Goal: Information Seeking & Learning: Learn about a topic

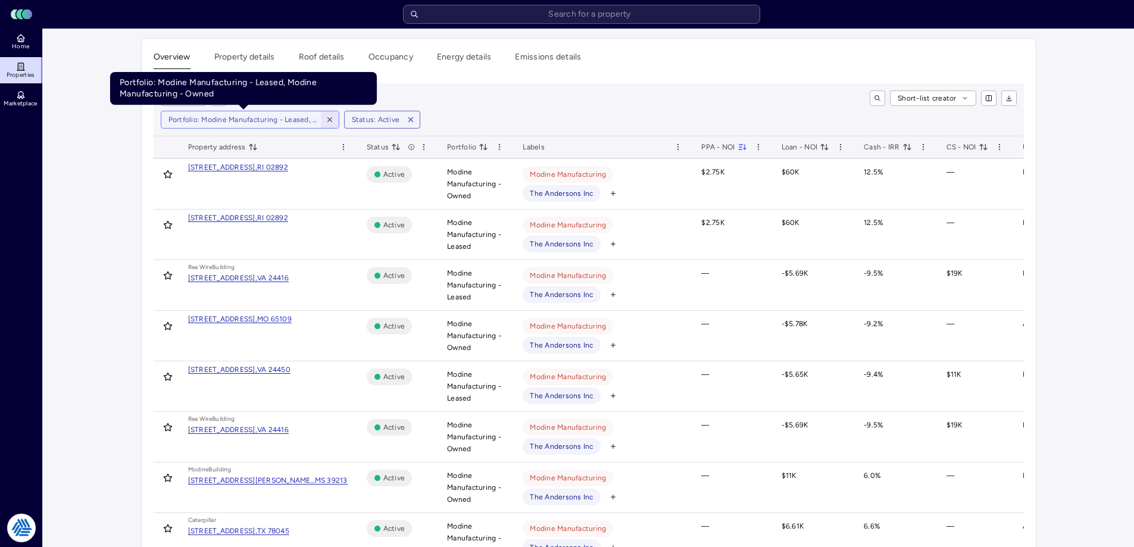
click at [330, 117] on icon "button" at bounding box center [330, 119] width 8 height 8
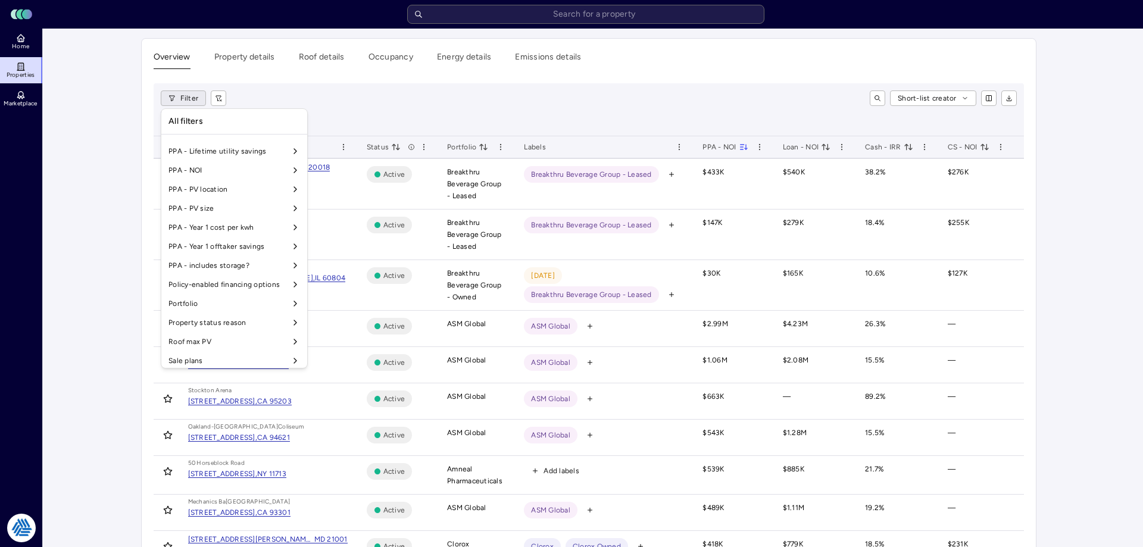
scroll to position [991, 0]
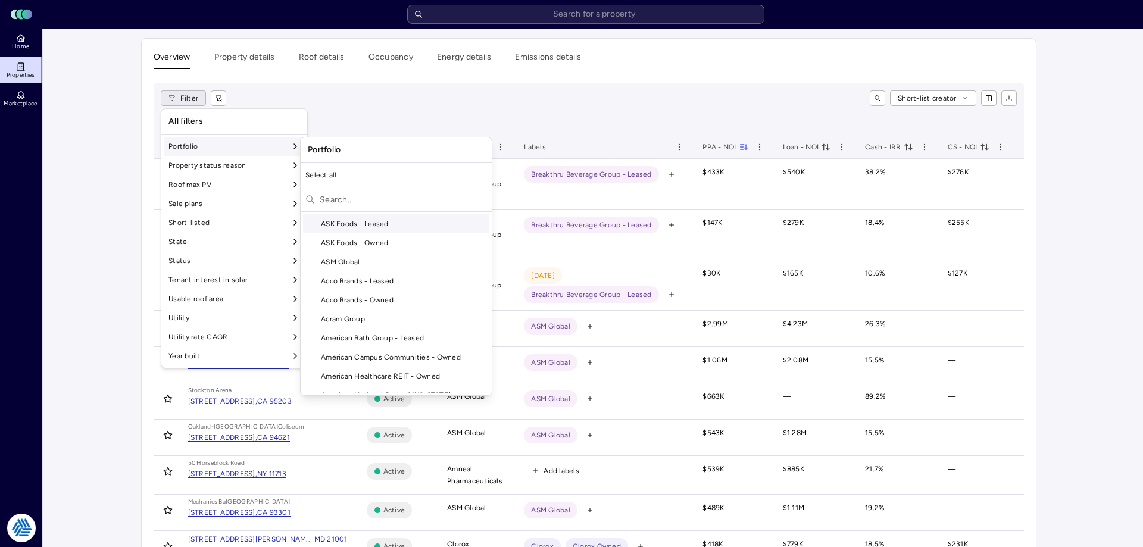
click at [340, 195] on input "text" at bounding box center [403, 199] width 167 height 19
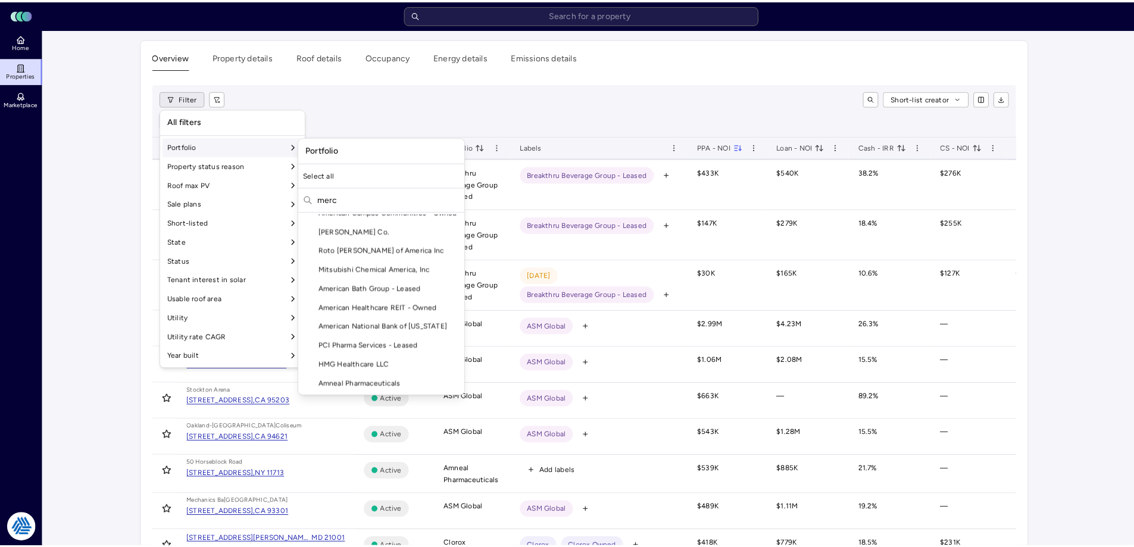
scroll to position [0, 0]
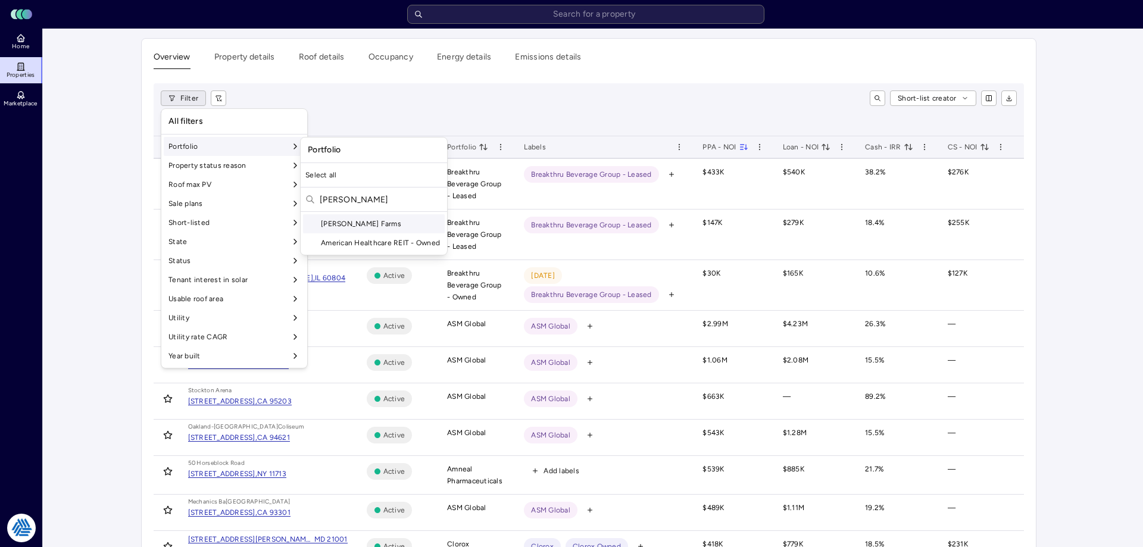
type input "[PERSON_NAME]"
click at [359, 226] on div "[PERSON_NAME] Farms" at bounding box center [374, 223] width 142 height 19
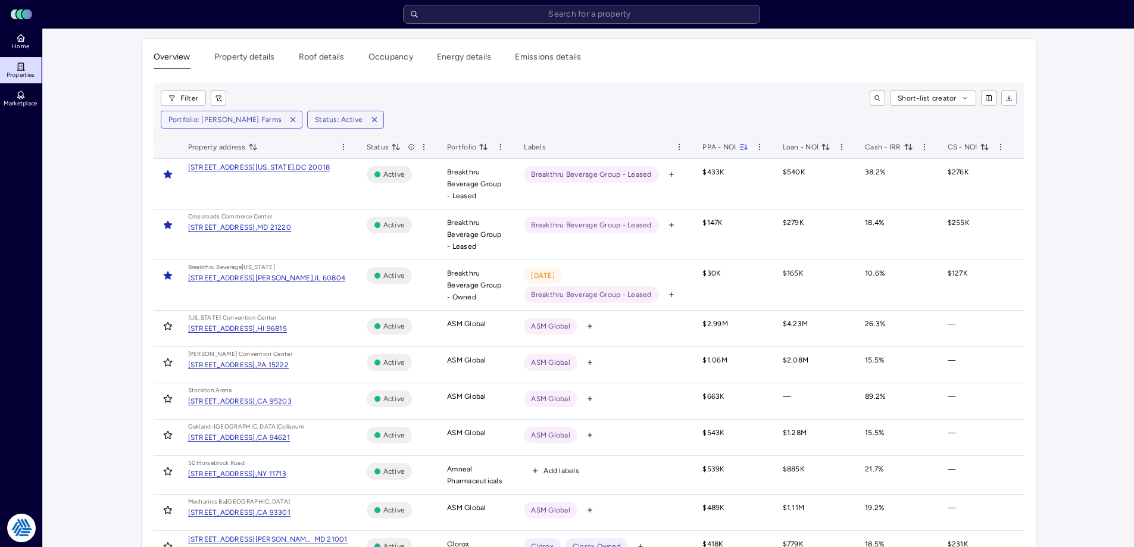
click at [471, 101] on div "Short-list creator" at bounding box center [626, 97] width 781 height 15
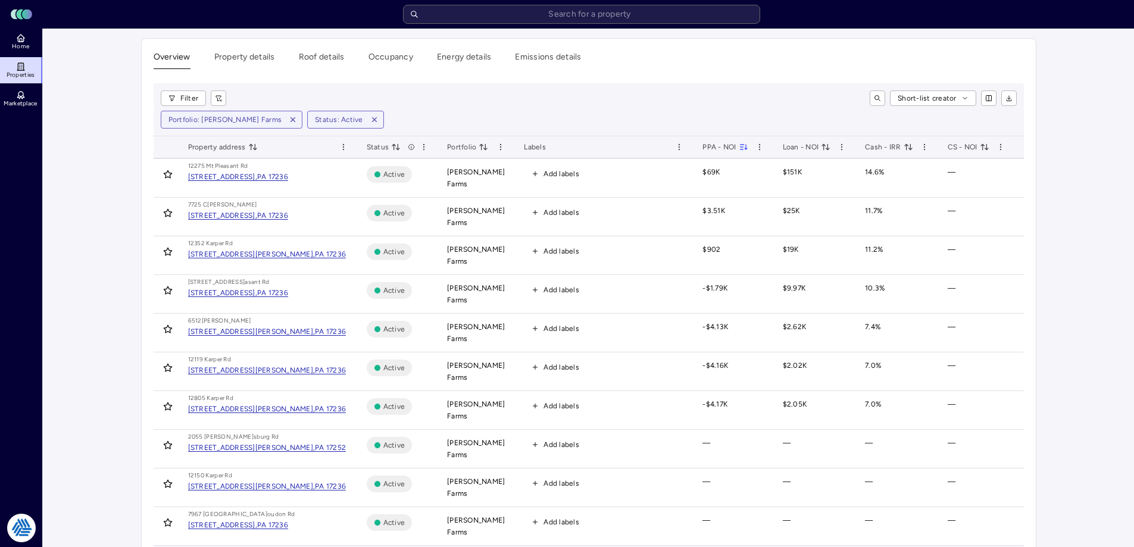
click at [611, 92] on div "Short-list creator" at bounding box center [626, 97] width 781 height 15
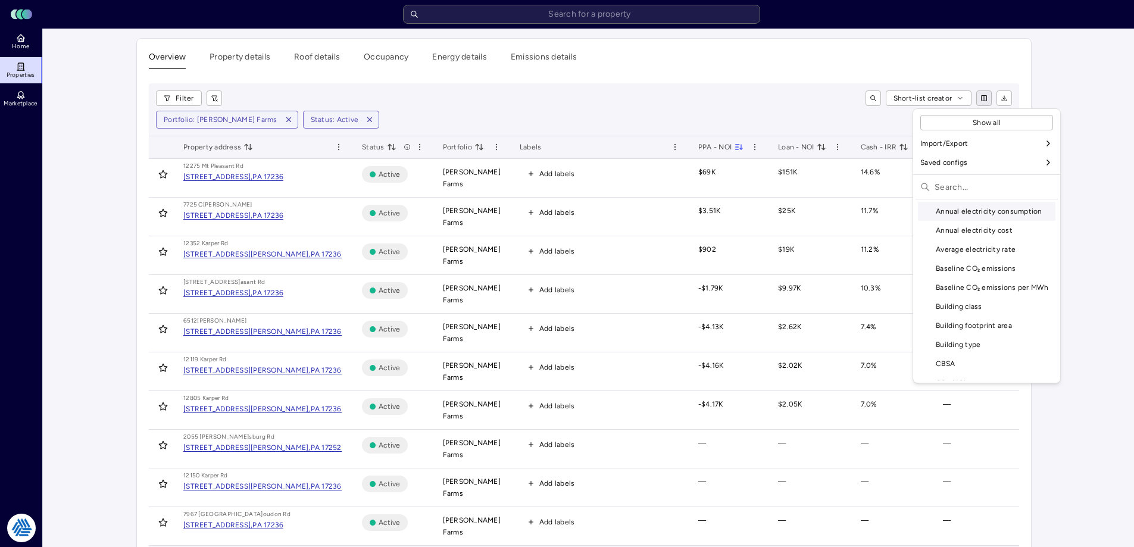
click at [990, 97] on html "Toggle Sidebar Lumen Energy Logo Home Properties Marketplace Tradition Energy […" at bounding box center [567, 300] width 1134 height 601
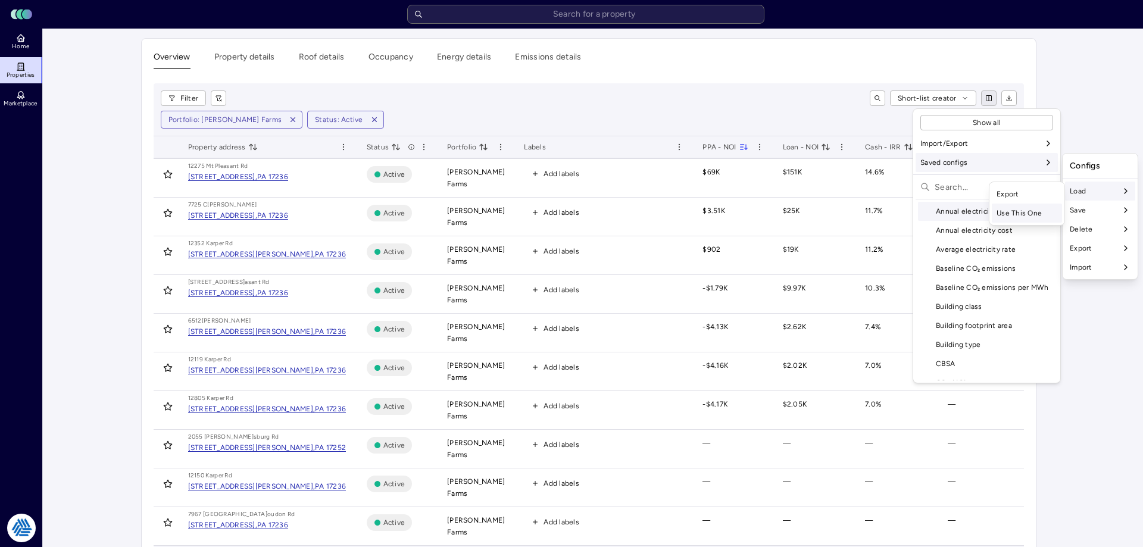
click at [1023, 212] on div "Use This One" at bounding box center [1027, 213] width 70 height 19
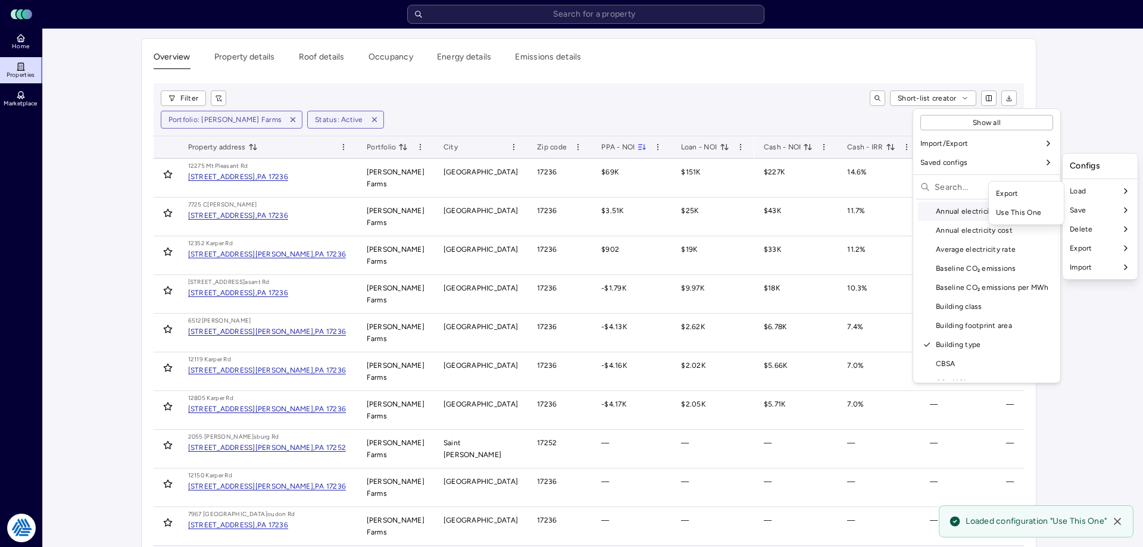
click at [708, 73] on html "Toggle Sidebar Lumen Energy Logo Home Properties Marketplace Tradition Energy […" at bounding box center [571, 300] width 1143 height 601
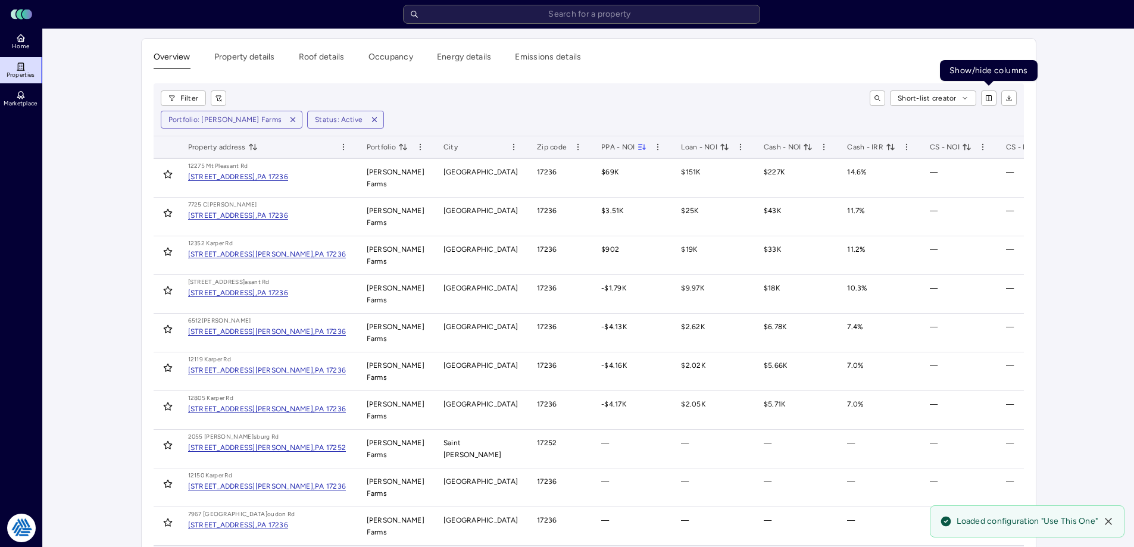
click at [731, 101] on div "Short-list creator" at bounding box center [626, 97] width 781 height 15
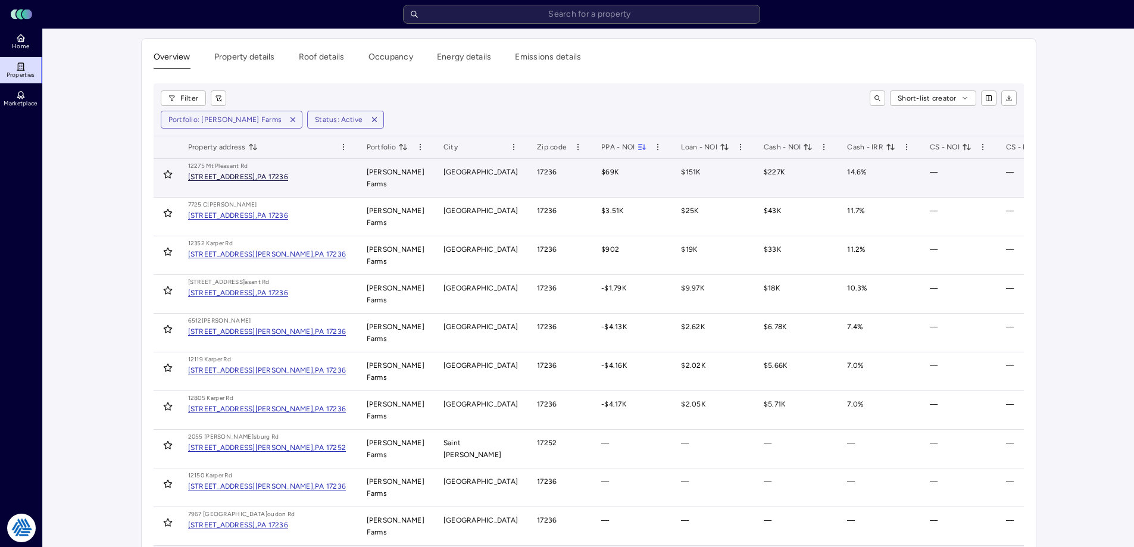
click at [245, 176] on div "[STREET_ADDRESS]," at bounding box center [222, 176] width 69 height 7
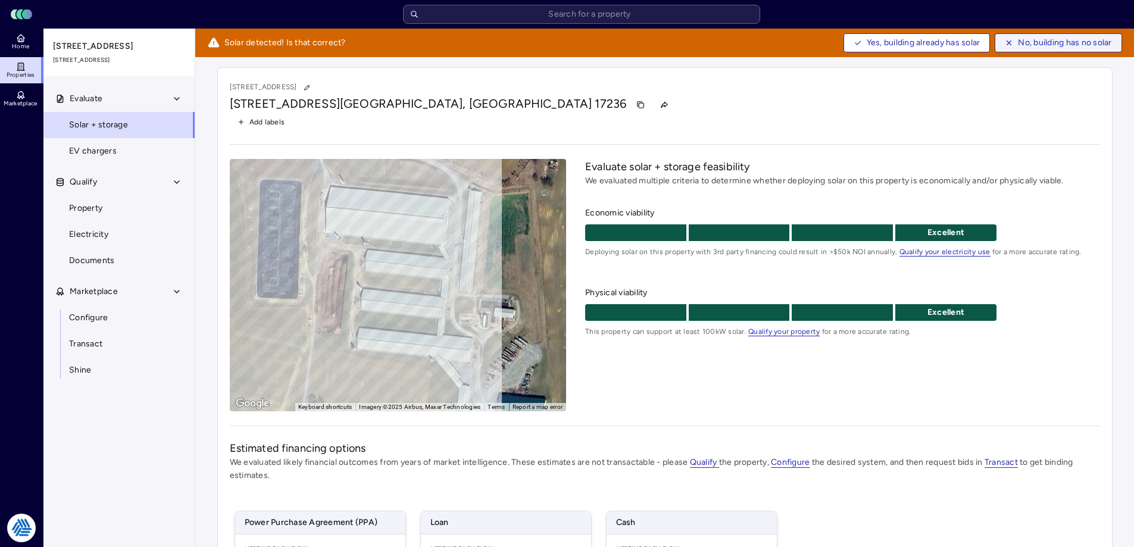
click at [1051, 43] on span "No, building has no solar" at bounding box center [1064, 42] width 93 height 13
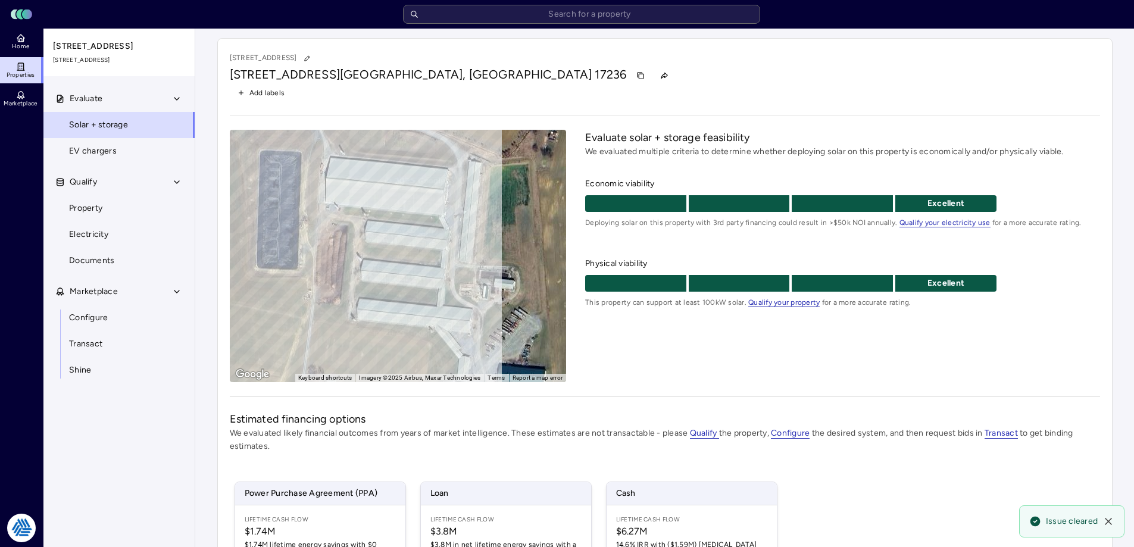
click at [437, 285] on div "To activate drag with keyboard, press Alt + Enter. Once in keyboard drag state,…" at bounding box center [398, 256] width 337 height 252
click at [93, 205] on span "Property" at bounding box center [85, 208] width 33 height 13
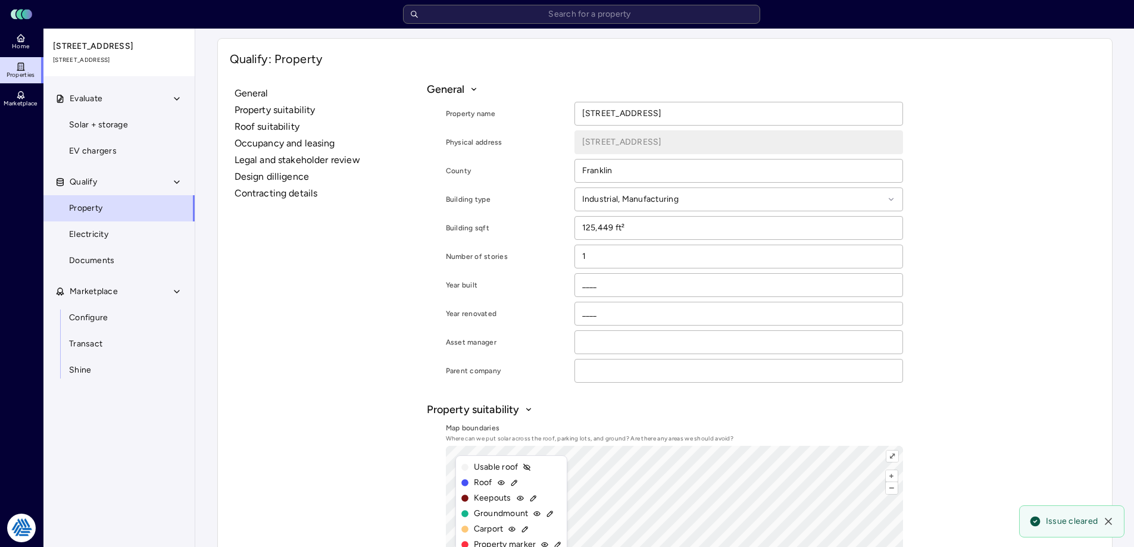
scroll to position [60, 0]
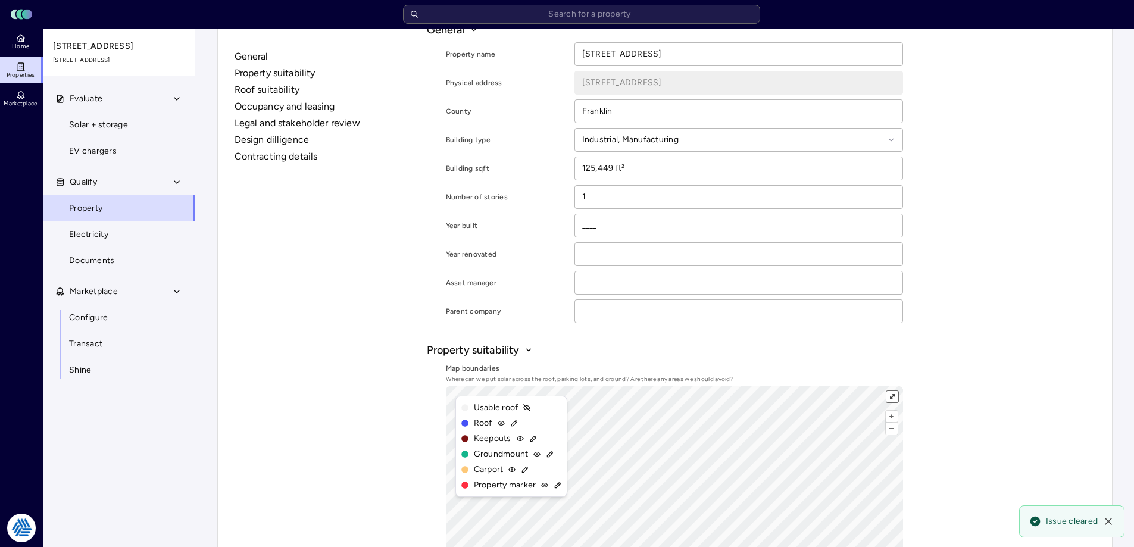
click at [889, 393] on button "⤢" at bounding box center [891, 396] width 11 height 11
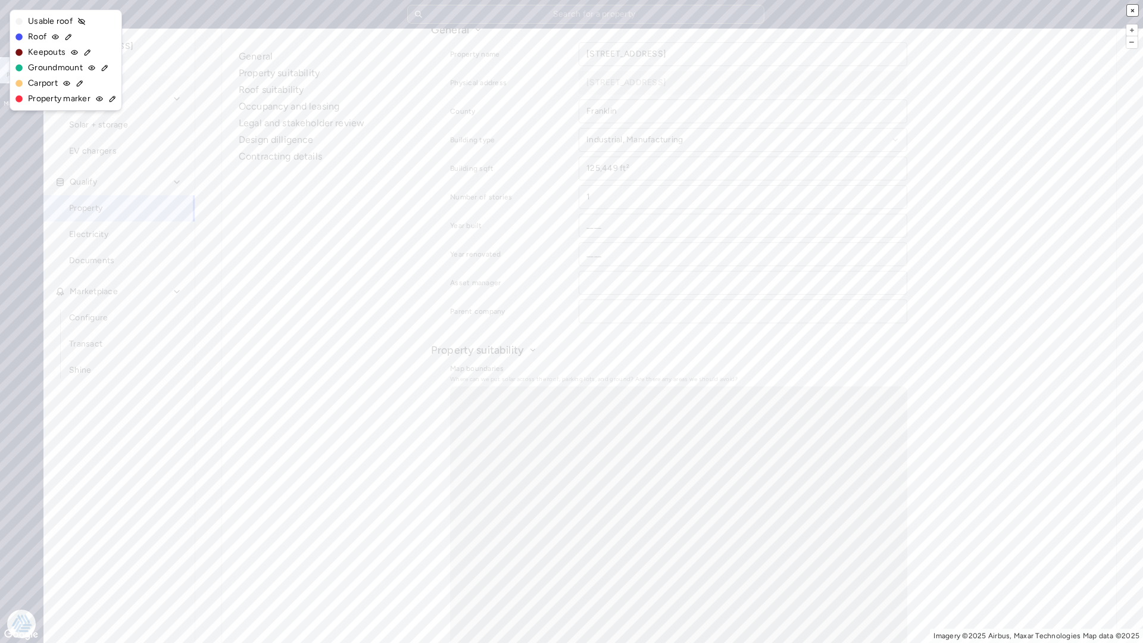
click at [1131, 10] on button "×" at bounding box center [1132, 10] width 11 height 11
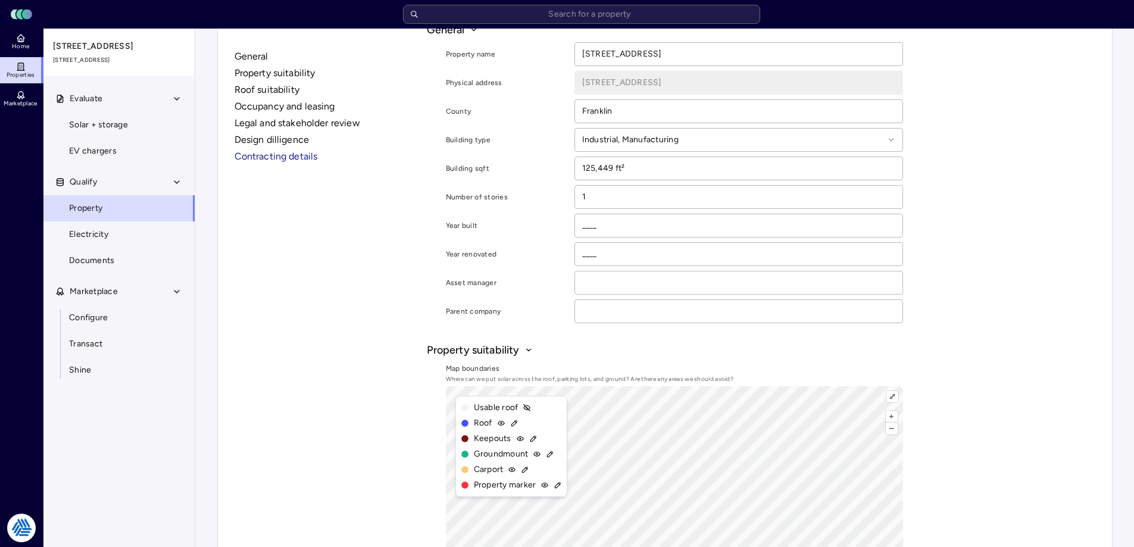
scroll to position [0, 0]
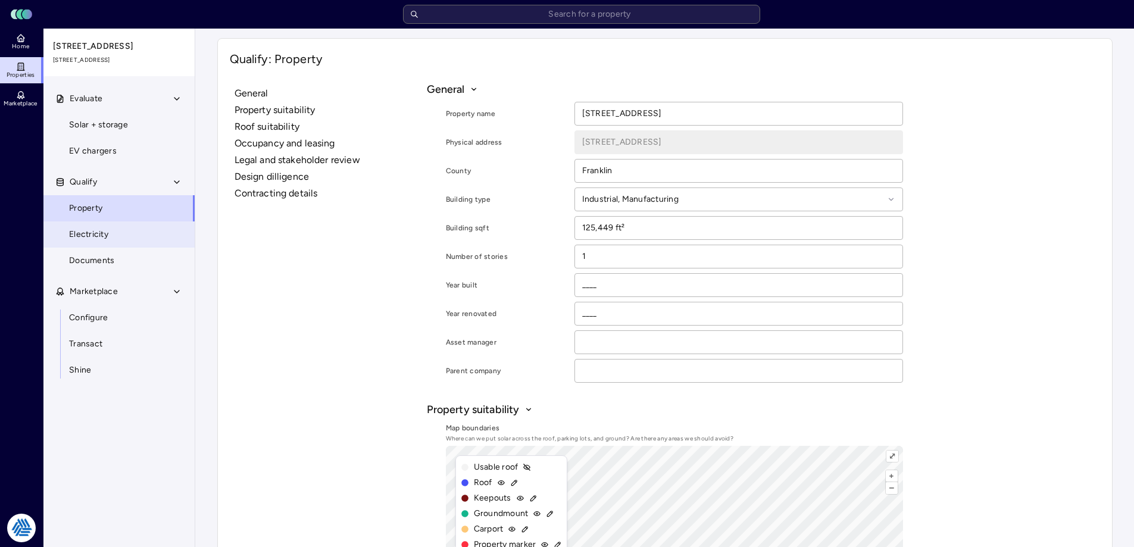
click at [138, 235] on link "Electricity" at bounding box center [119, 234] width 152 height 26
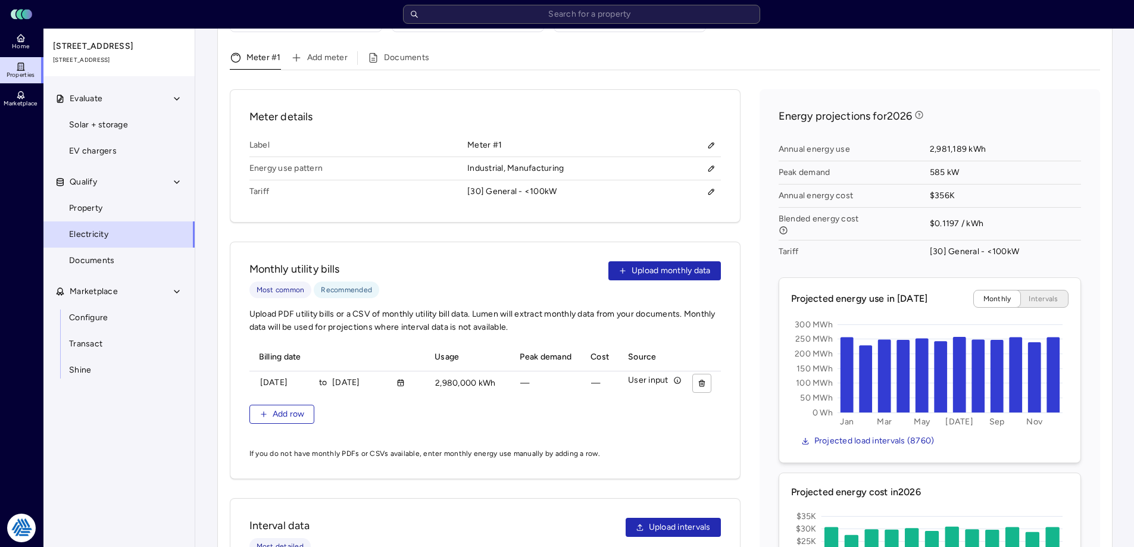
click at [750, 286] on div "Meter details Label Meter #1 Energy use pattern Industrial, Manufacturing Tarif…" at bounding box center [665, 408] width 870 height 639
drag, startPoint x: 981, startPoint y: 210, endPoint x: 927, endPoint y: 210, distance: 54.2
click at [927, 210] on div "Annual energy use 2,981,189 kWh Peak demand 585 kW Annual energy cost $356K Ble…" at bounding box center [930, 200] width 302 height 135
click at [1009, 208] on span "$0.1197 / kWh" at bounding box center [1005, 224] width 151 height 33
drag, startPoint x: 998, startPoint y: 205, endPoint x: 897, endPoint y: 204, distance: 101.2
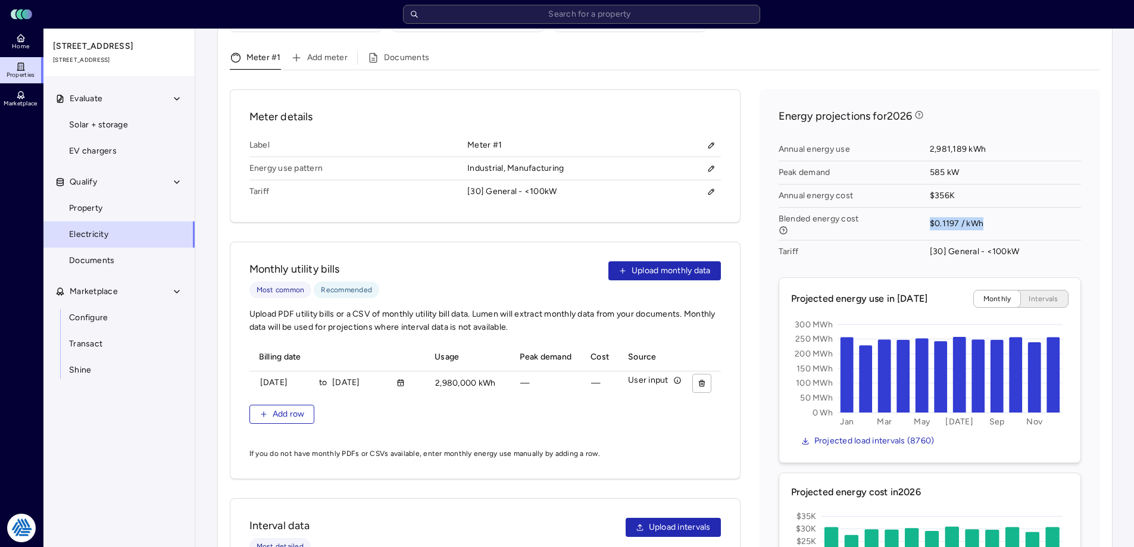
click at [897, 204] on div "Annual energy use 2,981,189 kWh Peak demand 585 kW Annual energy cost $356K Ble…" at bounding box center [930, 200] width 302 height 135
click at [897, 208] on span "Blended energy cost" at bounding box center [854, 224] width 151 height 33
drag, startPoint x: 988, startPoint y: 210, endPoint x: 869, endPoint y: 212, distance: 119.7
click at [869, 212] on div "Annual energy use 2,981,189 kWh Peak demand 585 kW Annual energy cost $356K Ble…" at bounding box center [930, 200] width 302 height 135
click at [869, 212] on span "Blended energy cost" at bounding box center [854, 224] width 151 height 33
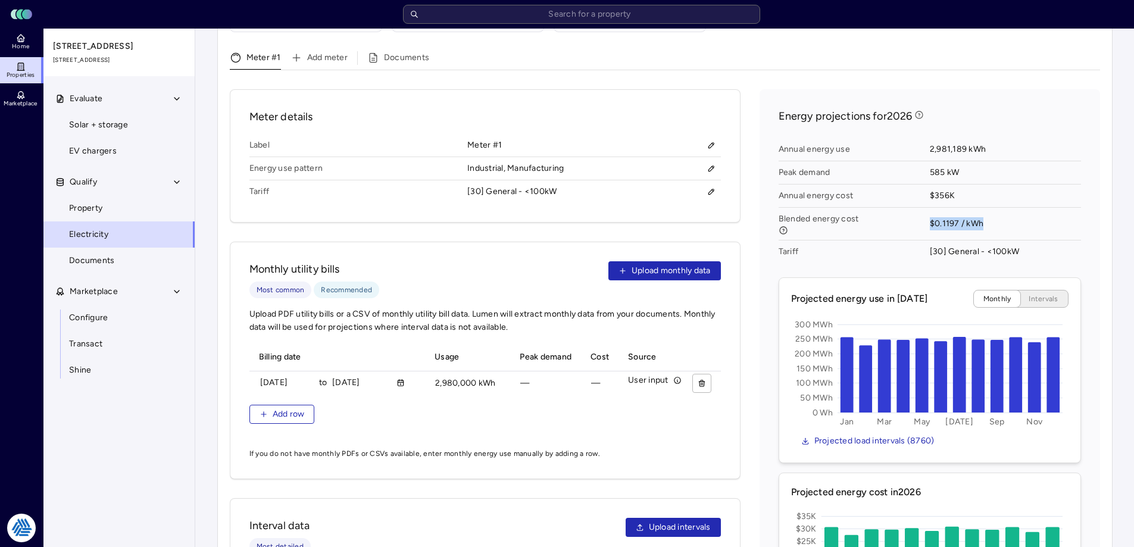
click at [900, 199] on div "Annual energy use 2,981,189 kWh Peak demand 585 kW Annual energy cost $356K Ble…" at bounding box center [930, 200] width 302 height 135
click at [900, 208] on span "Blended energy cost" at bounding box center [854, 224] width 151 height 33
click at [745, 197] on div "Meter details Label Meter #1 Energy use pattern Industrial, Manufacturing Tarif…" at bounding box center [665, 408] width 870 height 639
click at [747, 176] on div "Meter details Label Meter #1 Energy use pattern Industrial, Manufacturing Tarif…" at bounding box center [665, 408] width 870 height 639
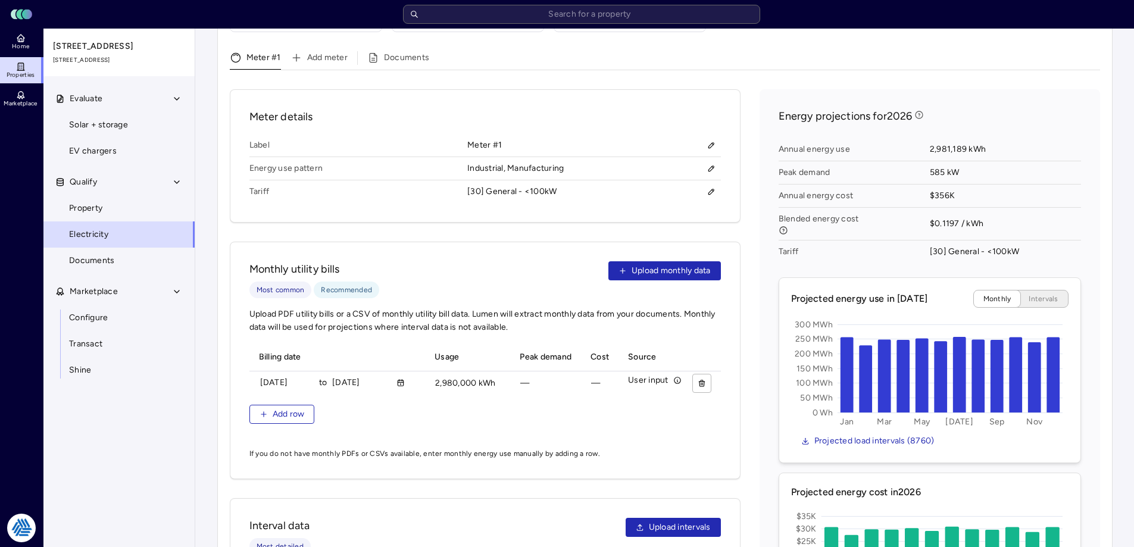
click at [747, 141] on div "Meter details Label Meter #1 Energy use pattern Industrial, Manufacturing Tarif…" at bounding box center [665, 408] width 870 height 639
click at [746, 158] on div "Meter details Label Meter #1 Energy use pattern Industrial, Manufacturing Tarif…" at bounding box center [665, 408] width 870 height 639
